Goal: Information Seeking & Learning: Learn about a topic

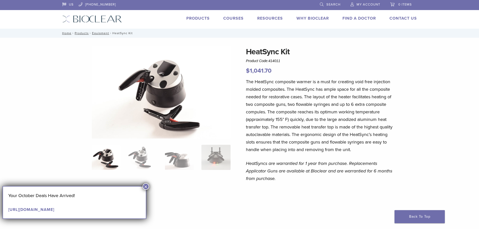
click at [276, 54] on h1 "HeatSync Kit" at bounding box center [320, 52] width 148 height 12
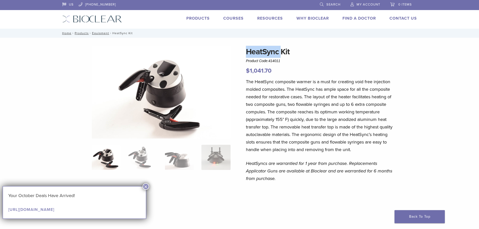
click at [276, 54] on h1 "HeatSync Kit" at bounding box center [320, 52] width 148 height 12
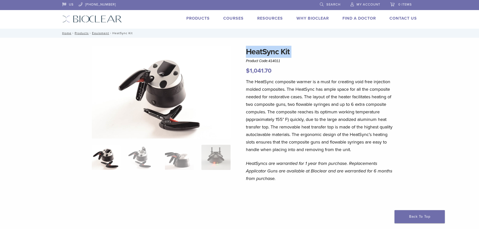
click at [276, 54] on h1 "HeatSync Kit" at bounding box center [320, 52] width 148 height 12
click at [285, 51] on h1 "HeatSync Kit" at bounding box center [320, 52] width 148 height 12
click at [293, 99] on p "The HeatSync composite warmer is a must for creating void free injection molded…" at bounding box center [320, 115] width 148 height 75
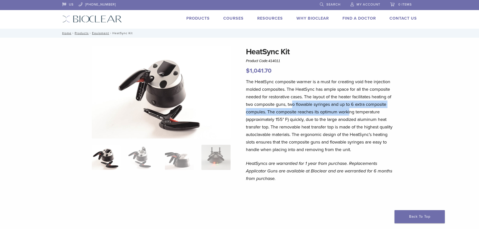
drag, startPoint x: 298, startPoint y: 110, endPoint x: 350, endPoint y: 115, distance: 51.5
click at [350, 115] on p "The HeatSync composite warmer is a must for creating void free injection molded…" at bounding box center [320, 115] width 148 height 75
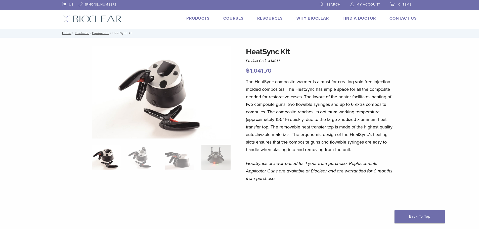
click at [344, 117] on p "The HeatSync composite warmer is a must for creating void free injection molded…" at bounding box center [320, 115] width 148 height 75
click at [136, 161] on img at bounding box center [142, 157] width 29 height 25
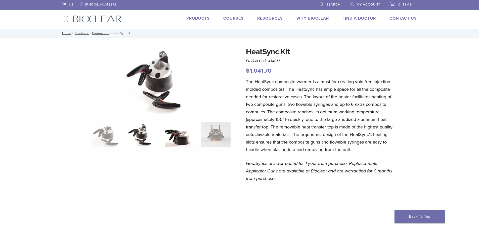
click at [179, 145] on img at bounding box center [179, 134] width 29 height 25
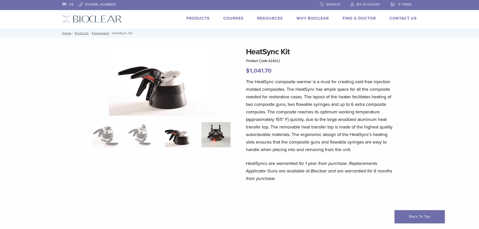
click at [214, 140] on img at bounding box center [215, 134] width 29 height 25
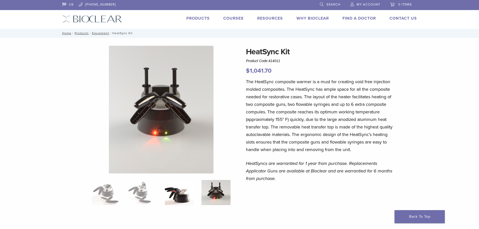
click at [180, 191] on img at bounding box center [179, 192] width 29 height 25
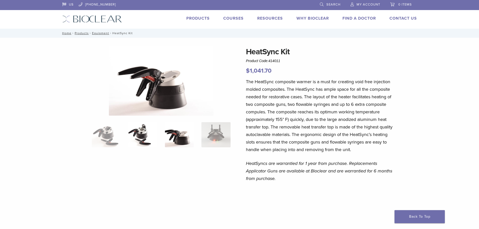
click at [141, 143] on img at bounding box center [142, 134] width 29 height 25
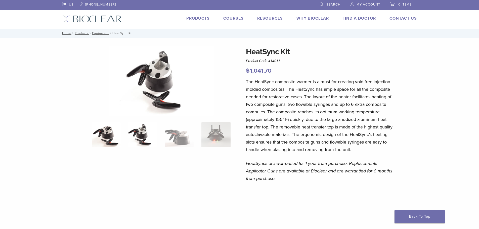
click at [112, 138] on img at bounding box center [106, 134] width 29 height 25
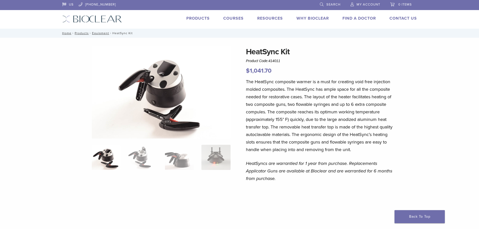
drag, startPoint x: 188, startPoint y: 164, endPoint x: 199, endPoint y: 165, distance: 11.1
click at [193, 165] on img at bounding box center [179, 157] width 29 height 25
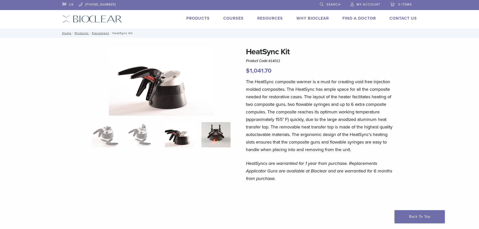
click at [213, 146] on img at bounding box center [215, 134] width 29 height 25
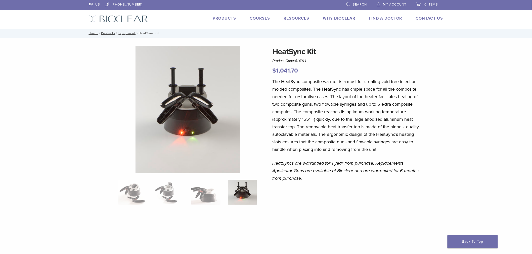
click at [196, 115] on img at bounding box center [188, 110] width 105 height 128
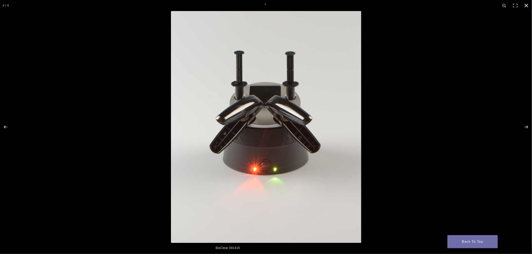
click at [383, 109] on div "Full screen image" at bounding box center [437, 138] width 532 height 254
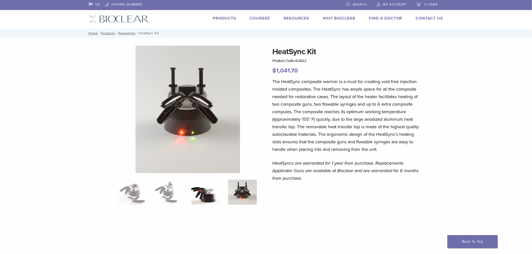
click at [202, 195] on img at bounding box center [205, 192] width 29 height 25
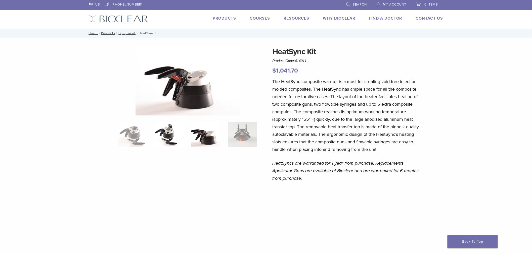
click at [164, 143] on img at bounding box center [169, 134] width 29 height 25
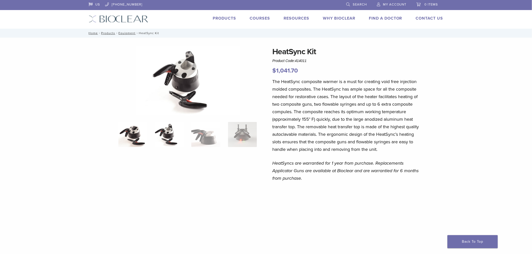
click at [136, 139] on img at bounding box center [132, 134] width 29 height 25
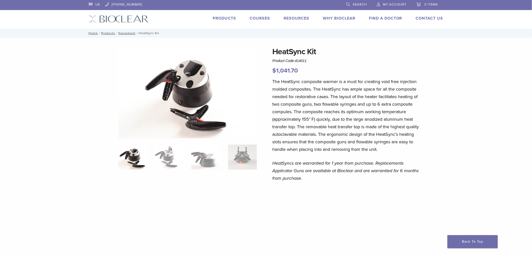
drag, startPoint x: 217, startPoint y: 156, endPoint x: 225, endPoint y: 156, distance: 7.3
click at [220, 156] on img at bounding box center [205, 157] width 29 height 25
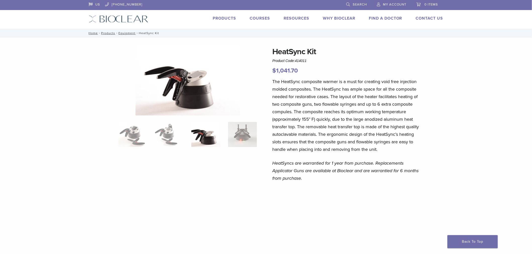
click at [239, 157] on div at bounding box center [187, 192] width 139 height 292
click at [242, 145] on img at bounding box center [242, 134] width 29 height 25
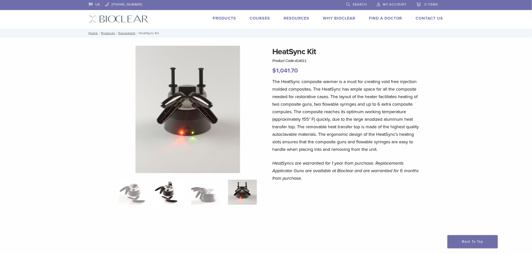
click at [164, 201] on img at bounding box center [169, 192] width 29 height 25
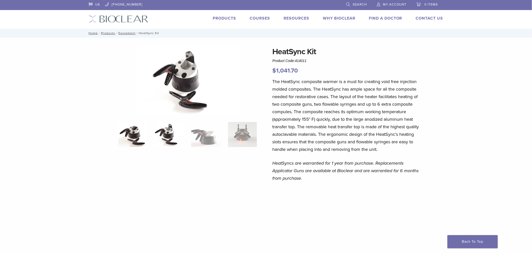
click at [133, 141] on img at bounding box center [132, 134] width 29 height 25
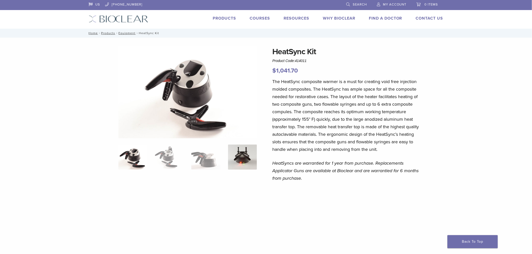
click at [250, 161] on img at bounding box center [242, 157] width 29 height 25
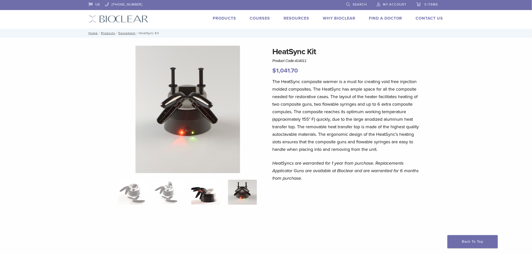
click at [210, 195] on img at bounding box center [205, 192] width 29 height 25
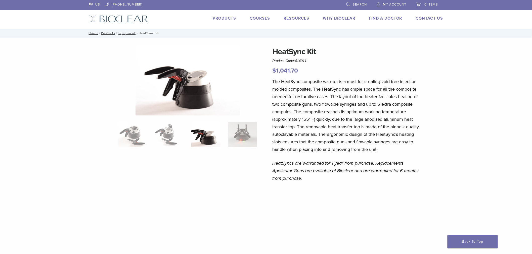
click at [231, 152] on ol at bounding box center [188, 138] width 146 height 32
click at [238, 144] on img at bounding box center [242, 134] width 29 height 25
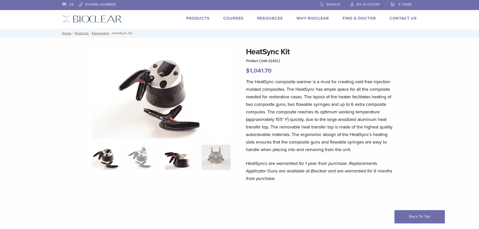
click at [179, 166] on img at bounding box center [179, 157] width 29 height 25
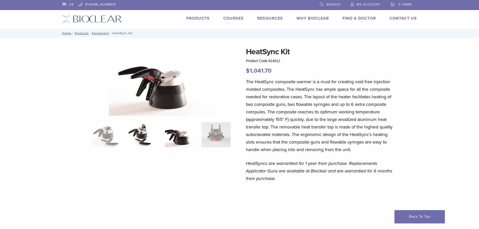
click at [144, 142] on img at bounding box center [142, 134] width 29 height 25
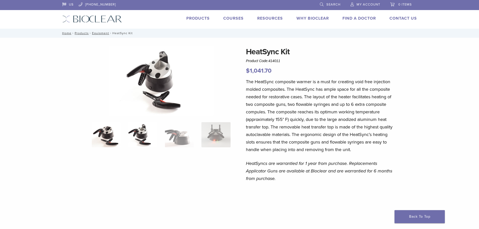
click at [113, 138] on img at bounding box center [106, 134] width 29 height 25
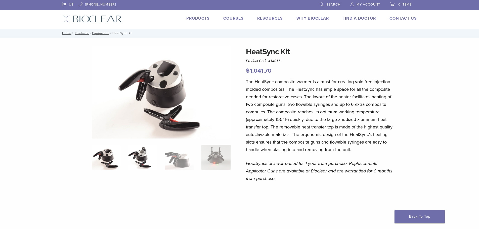
click at [148, 162] on img at bounding box center [142, 157] width 29 height 25
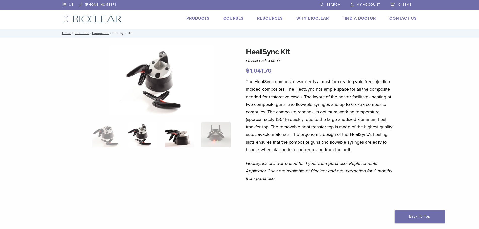
click at [171, 137] on img at bounding box center [179, 134] width 29 height 25
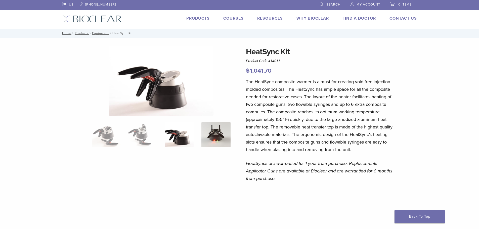
click at [211, 136] on img at bounding box center [215, 134] width 29 height 25
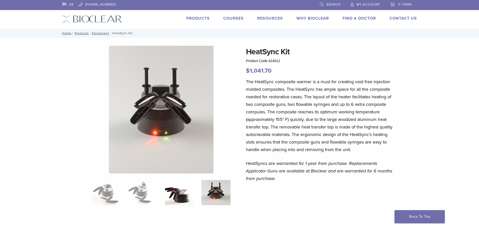
click at [175, 193] on img at bounding box center [179, 192] width 29 height 25
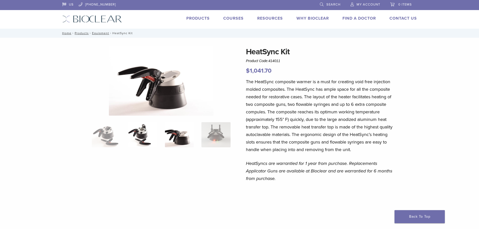
click at [142, 138] on img at bounding box center [142, 134] width 29 height 25
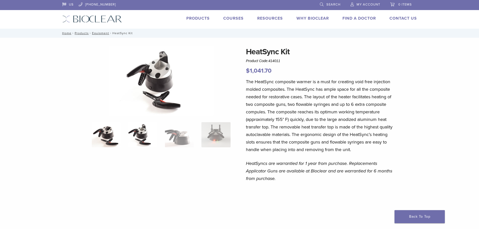
click at [113, 135] on img at bounding box center [106, 134] width 29 height 25
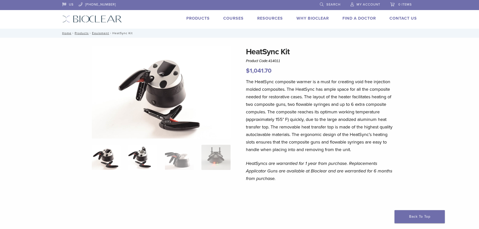
click at [142, 161] on img at bounding box center [142, 157] width 29 height 25
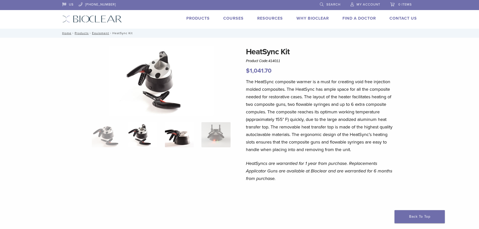
click at [172, 142] on img at bounding box center [179, 134] width 29 height 25
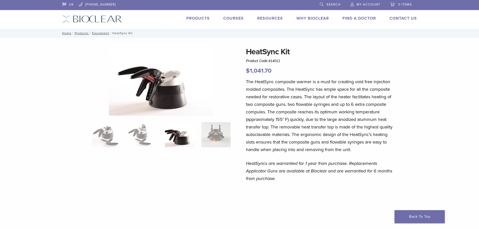
drag, startPoint x: 188, startPoint y: 141, endPoint x: 194, endPoint y: 141, distance: 5.8
click at [189, 141] on img at bounding box center [179, 134] width 29 height 25
click at [202, 141] on img at bounding box center [215, 134] width 29 height 25
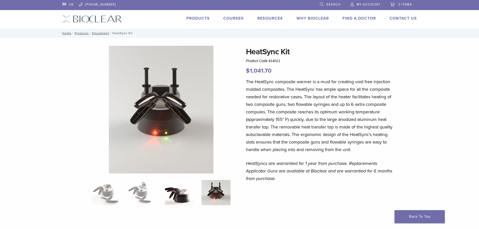
click at [174, 193] on img at bounding box center [179, 192] width 29 height 25
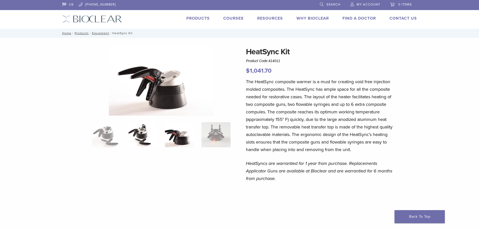
click at [142, 145] on img at bounding box center [142, 134] width 29 height 25
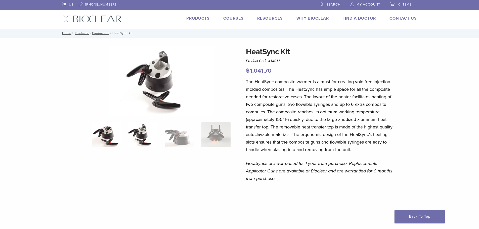
click at [102, 131] on img at bounding box center [106, 134] width 29 height 25
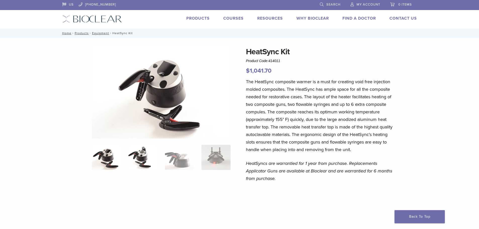
click at [143, 159] on img at bounding box center [142, 157] width 29 height 25
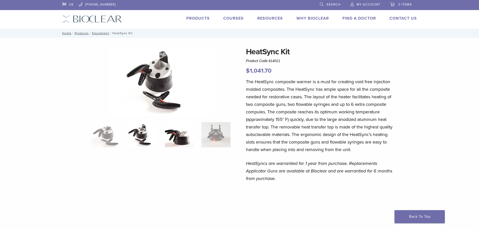
click at [186, 146] on img at bounding box center [179, 134] width 29 height 25
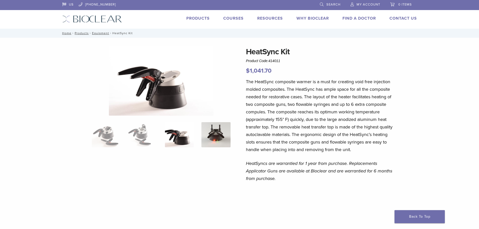
click at [216, 142] on img at bounding box center [215, 134] width 29 height 25
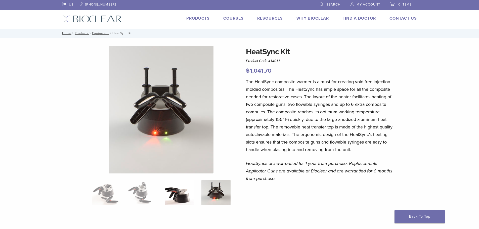
click at [180, 192] on img at bounding box center [179, 192] width 29 height 25
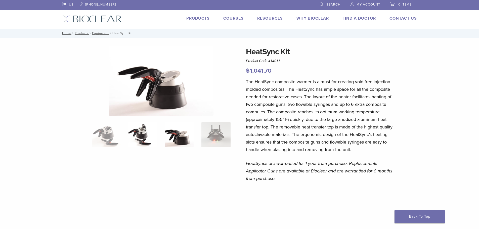
click at [136, 138] on img at bounding box center [142, 134] width 29 height 25
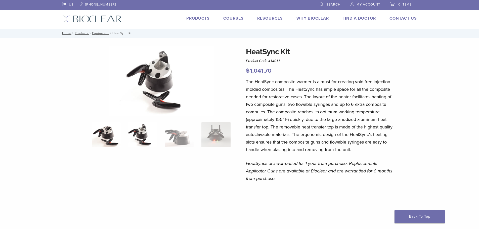
click at [110, 137] on img at bounding box center [106, 134] width 29 height 25
